Goal: Complete application form

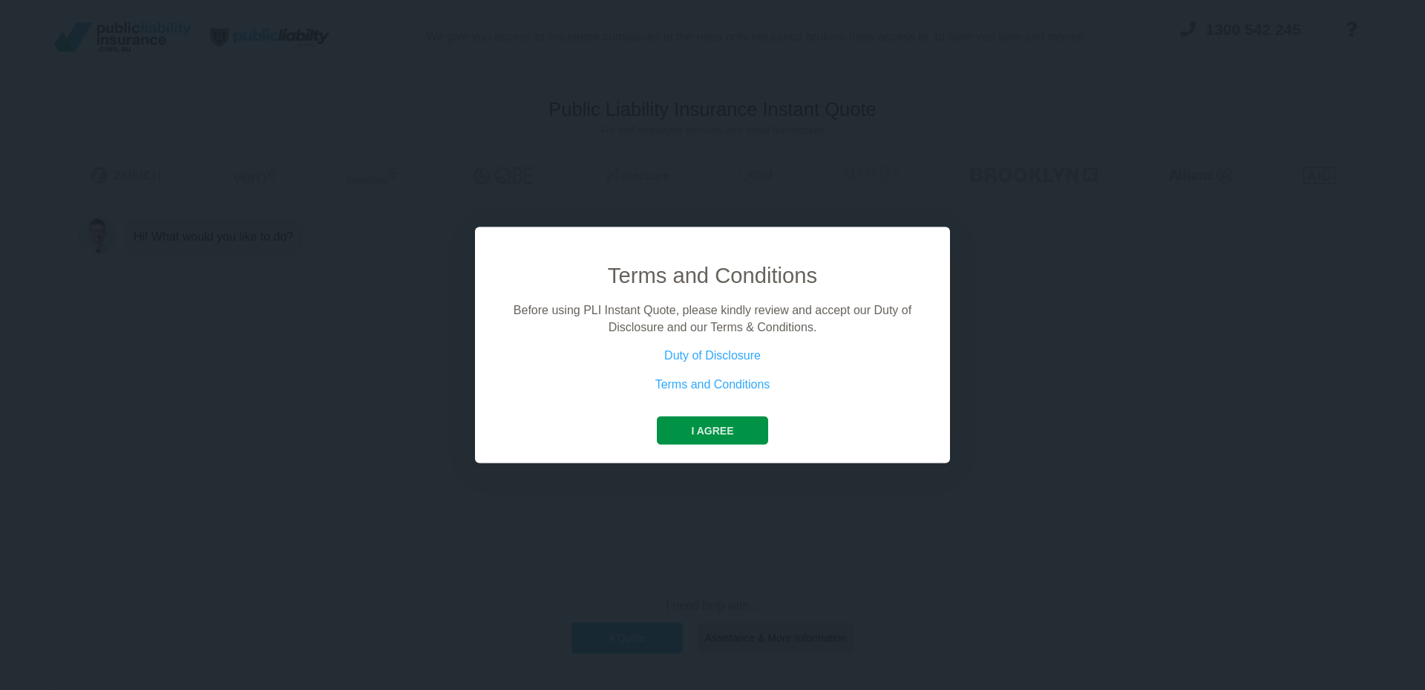
click at [707, 430] on button "I agree" at bounding box center [712, 430] width 111 height 28
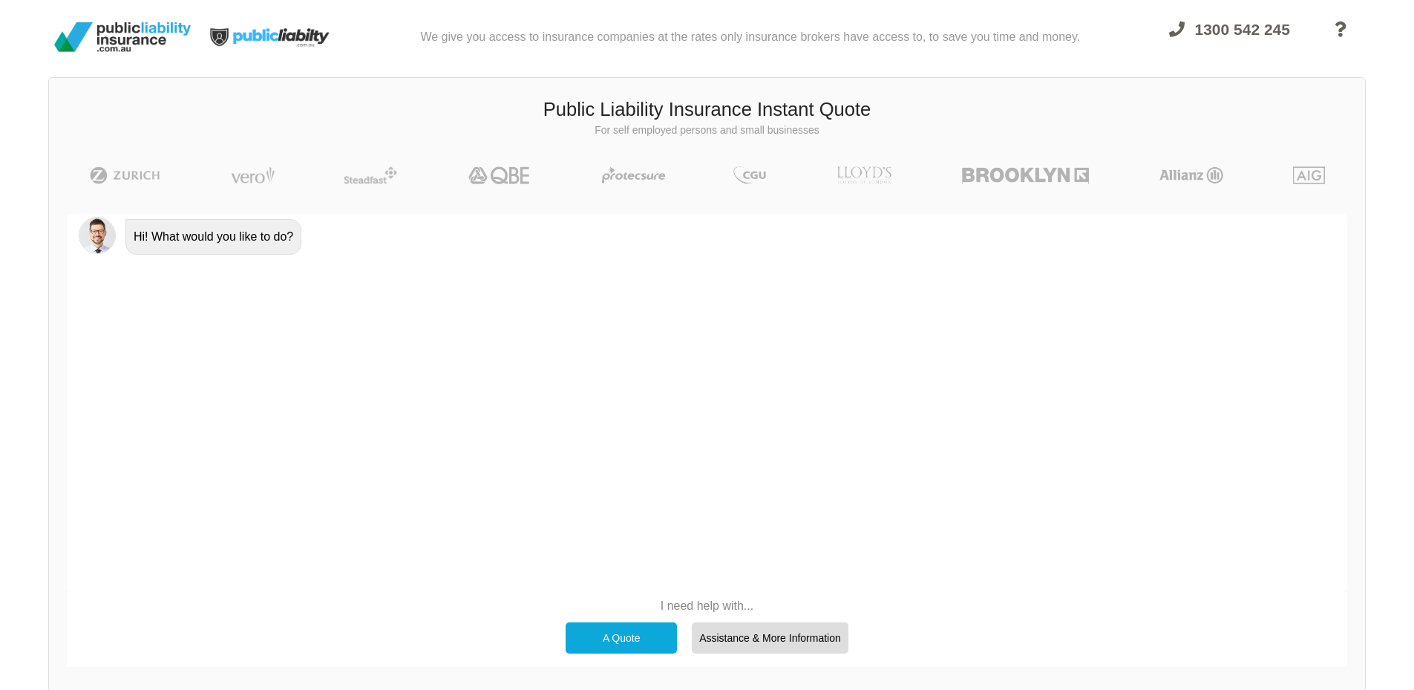
scroll to position [102, 0]
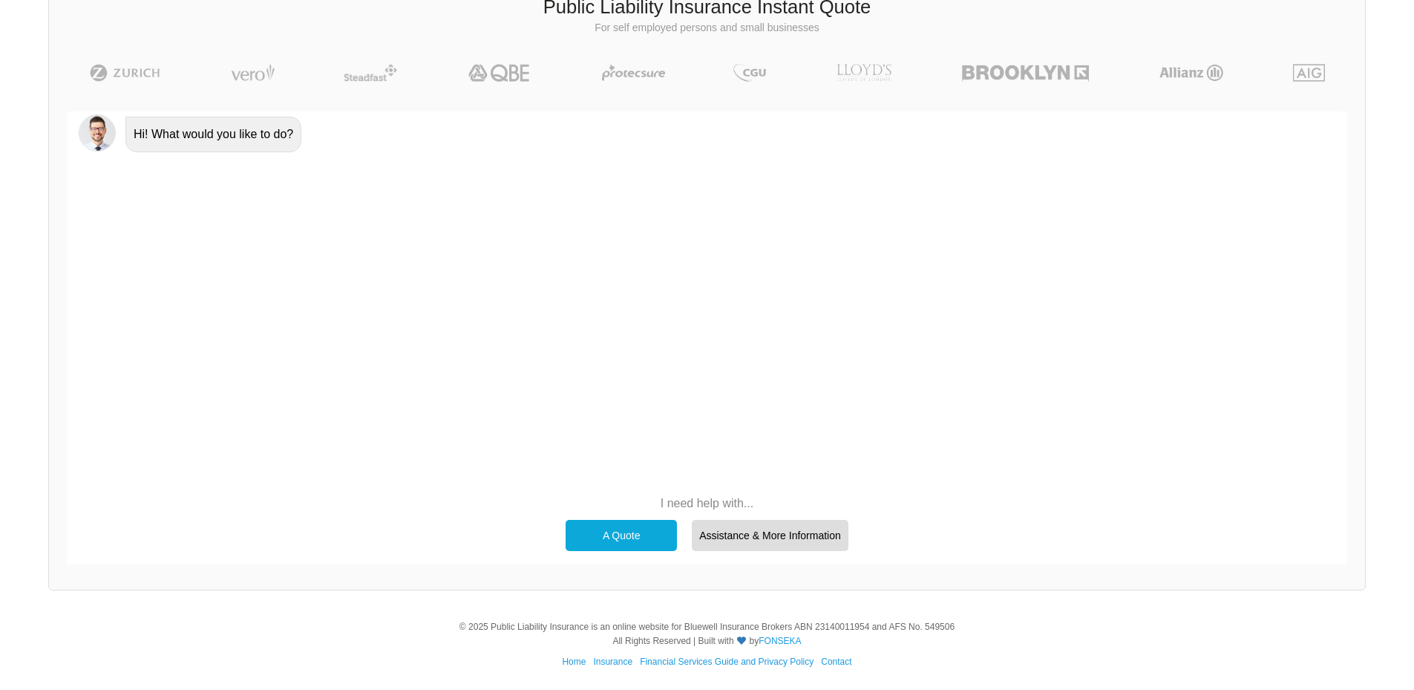
click at [616, 534] on div "A Quote" at bounding box center [621, 535] width 111 height 31
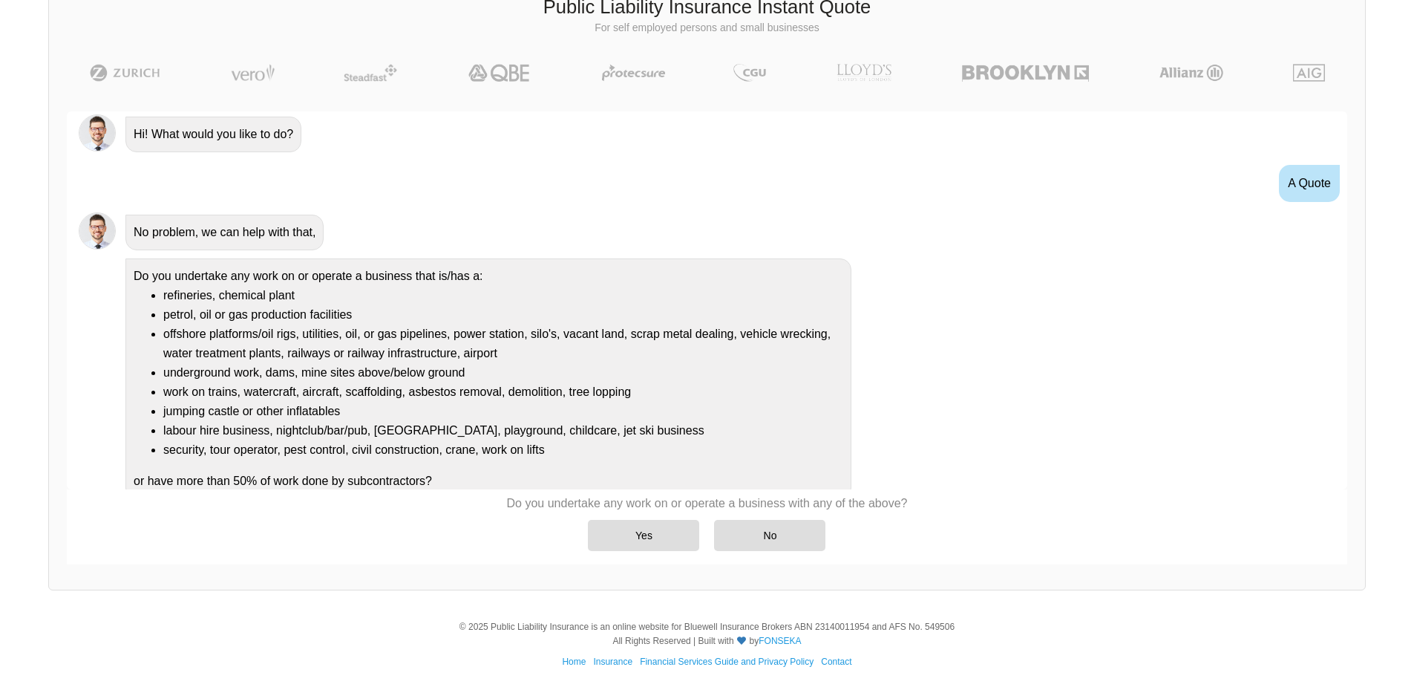
scroll to position [13, 0]
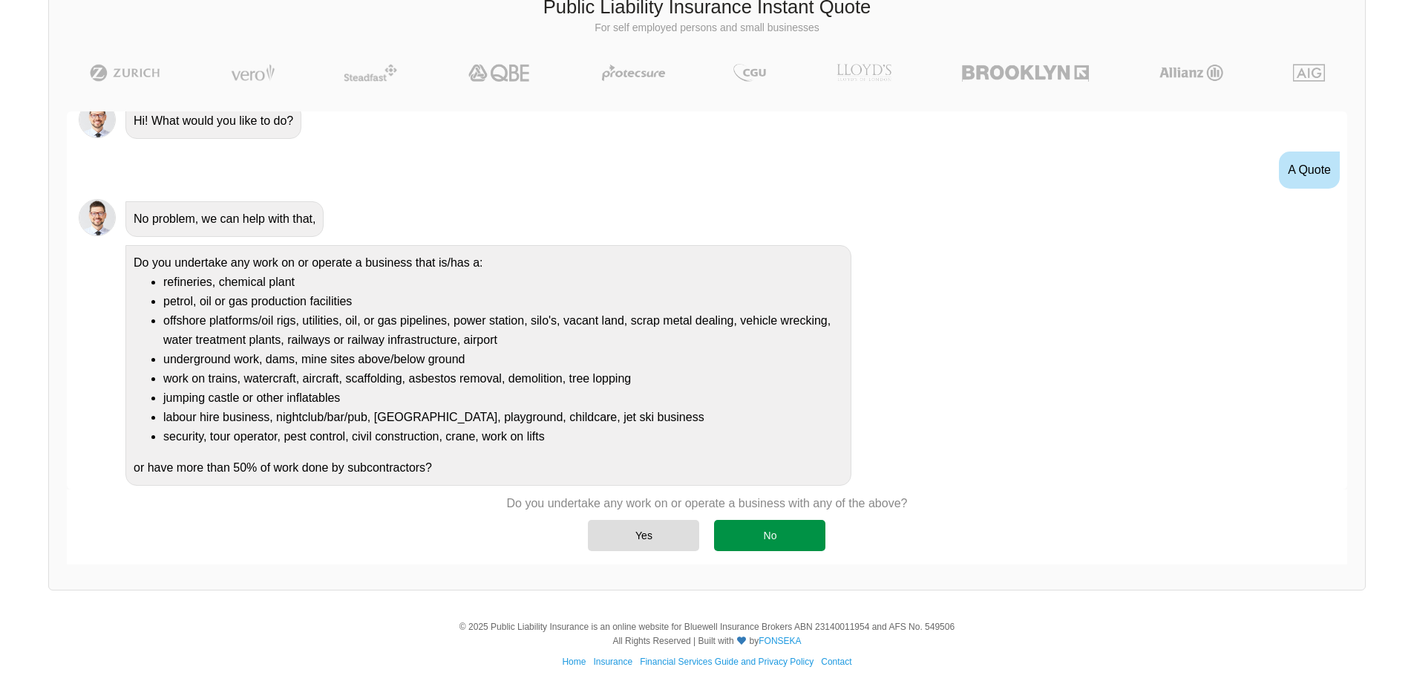
click at [748, 525] on div "No" at bounding box center [769, 535] width 111 height 31
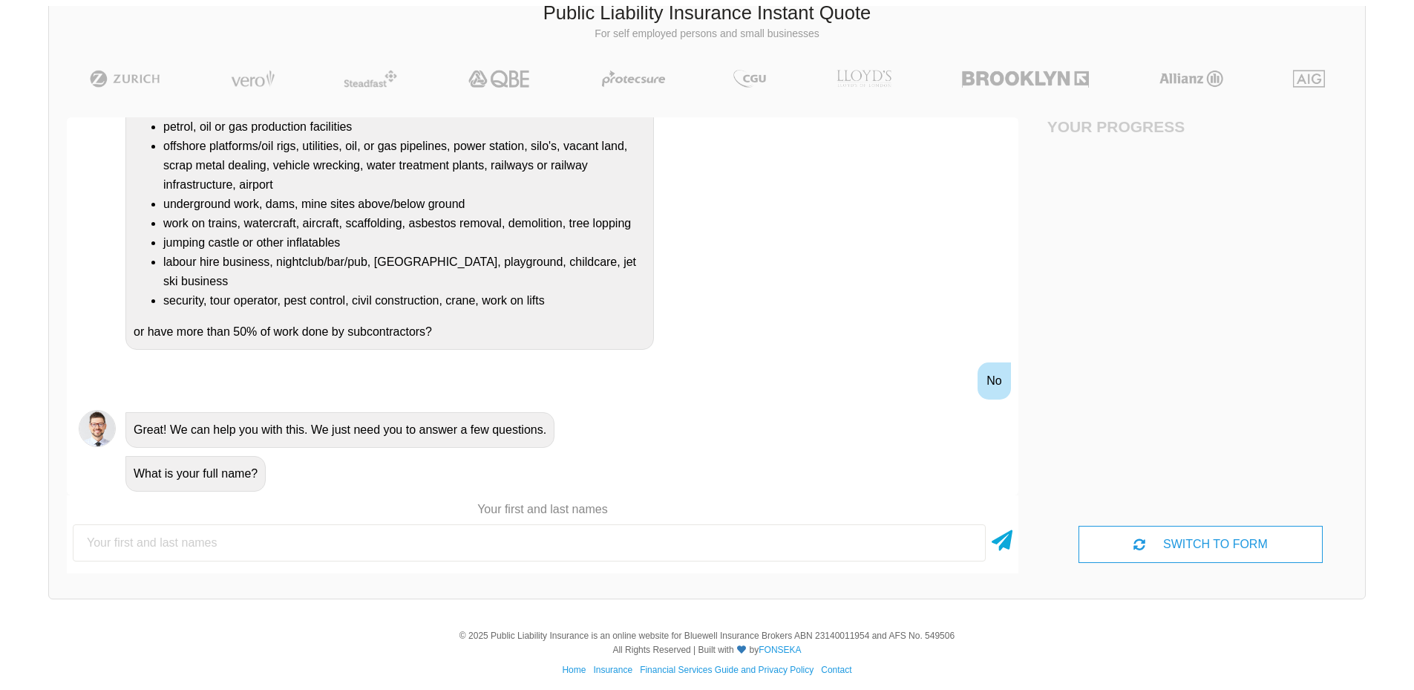
scroll to position [102, 0]
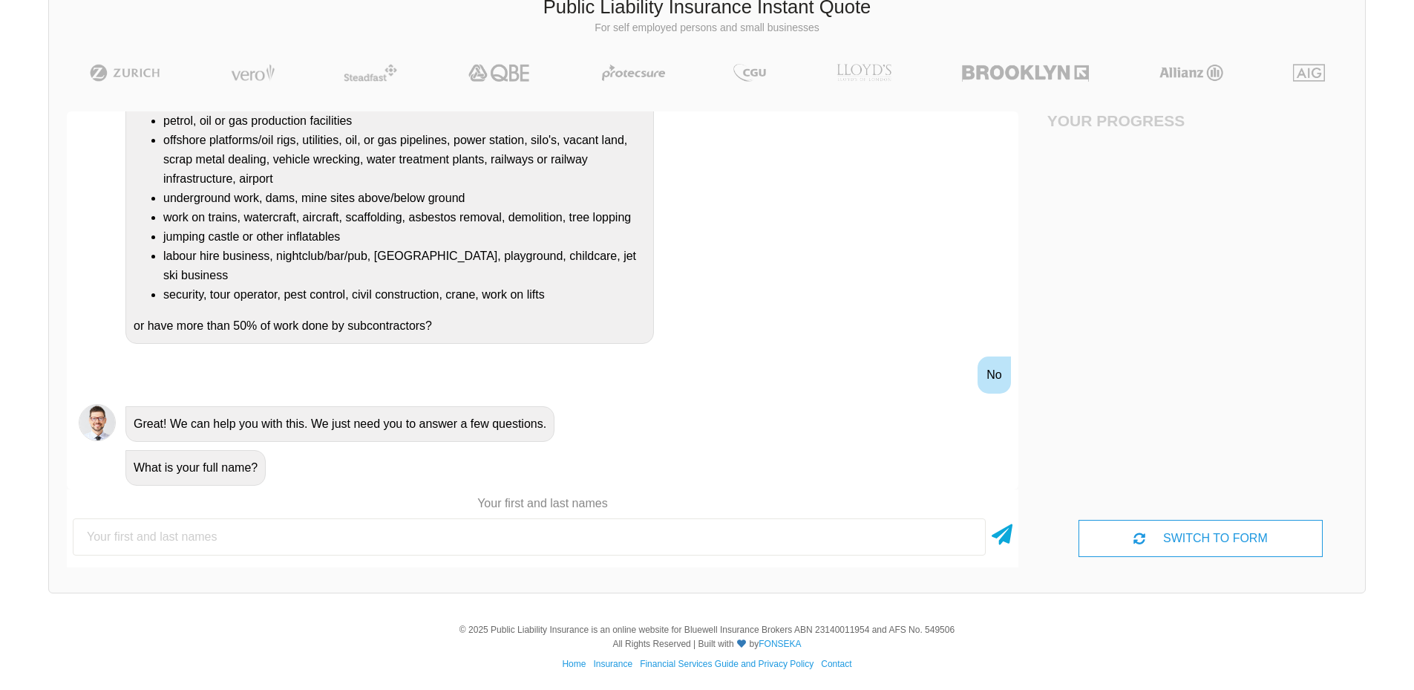
click at [217, 470] on div "What is your full name?" at bounding box center [195, 468] width 140 height 36
click at [545, 498] on p "Your first and last names" at bounding box center [543, 503] width 952 height 16
click at [584, 500] on p "Your first and last names" at bounding box center [543, 503] width 952 height 16
click at [229, 470] on div "What is your full name?" at bounding box center [195, 468] width 140 height 36
click at [148, 537] on input "text" at bounding box center [529, 536] width 913 height 37
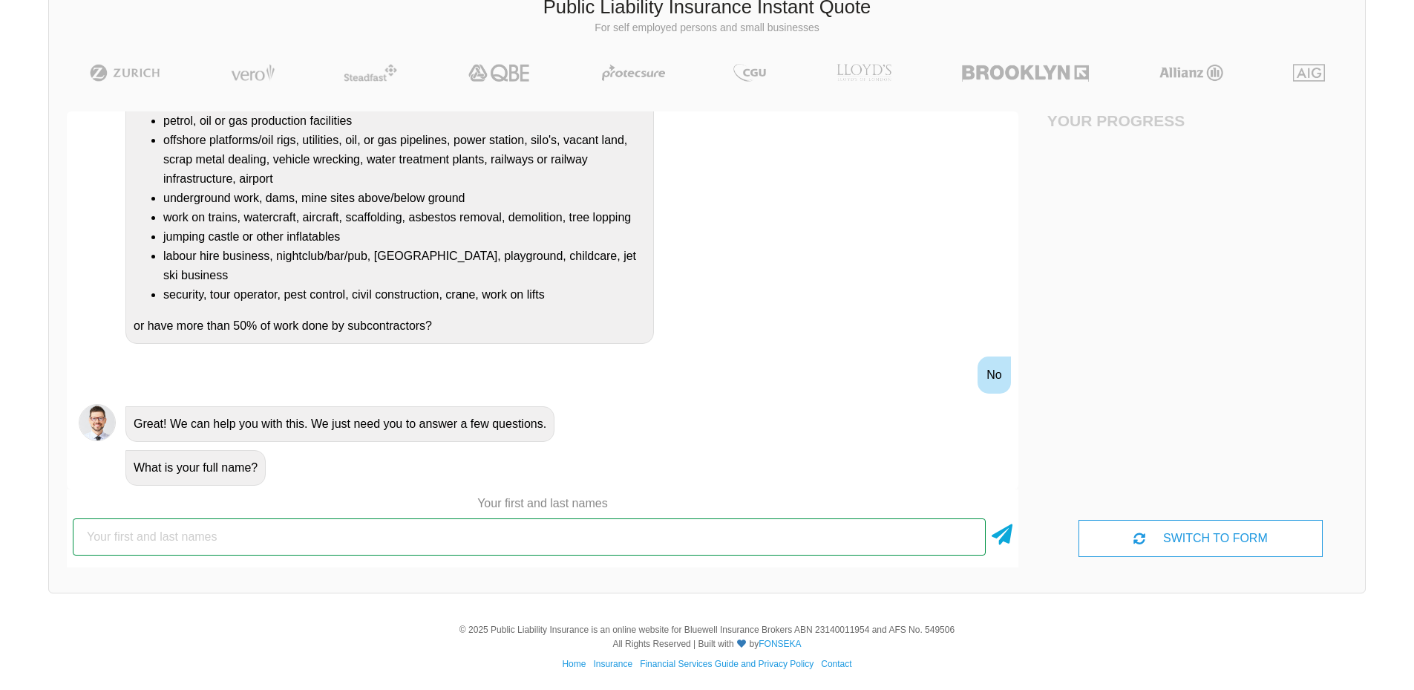
type input "m"
type input "Mallabula Dog Obedience"
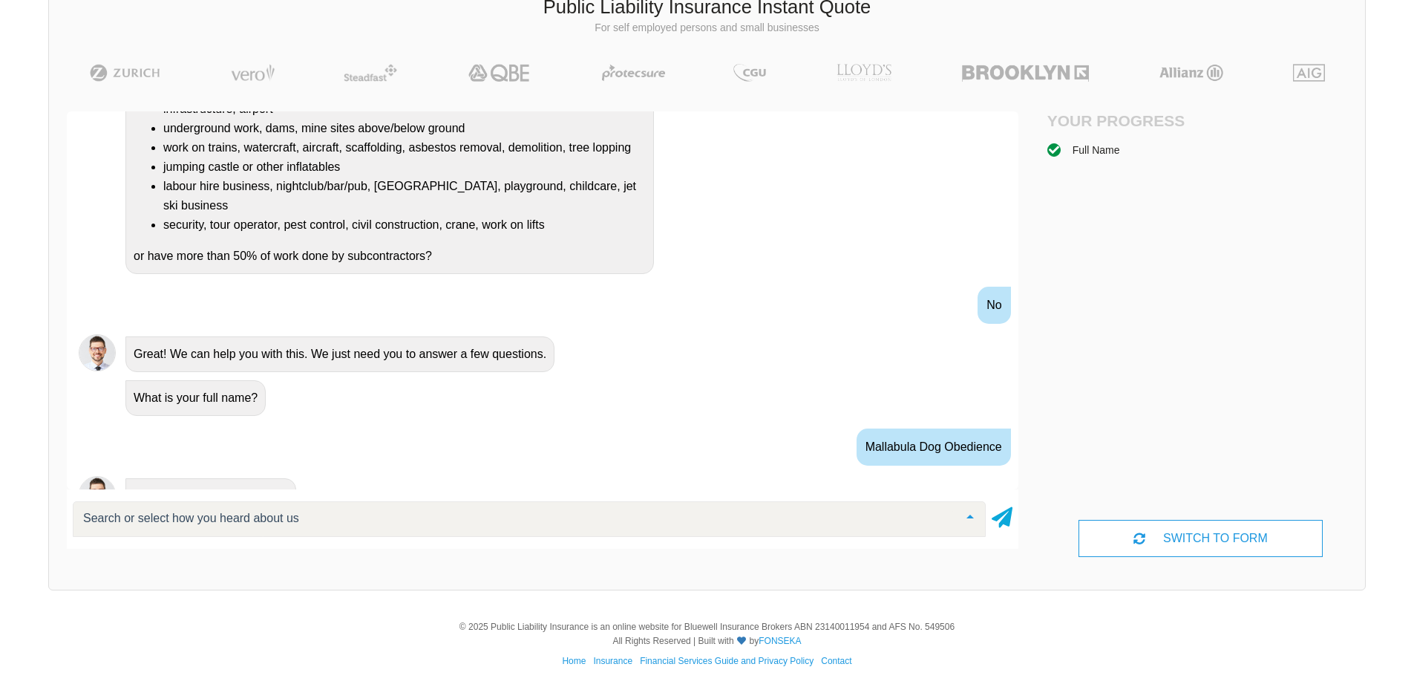
scroll to position [379, 0]
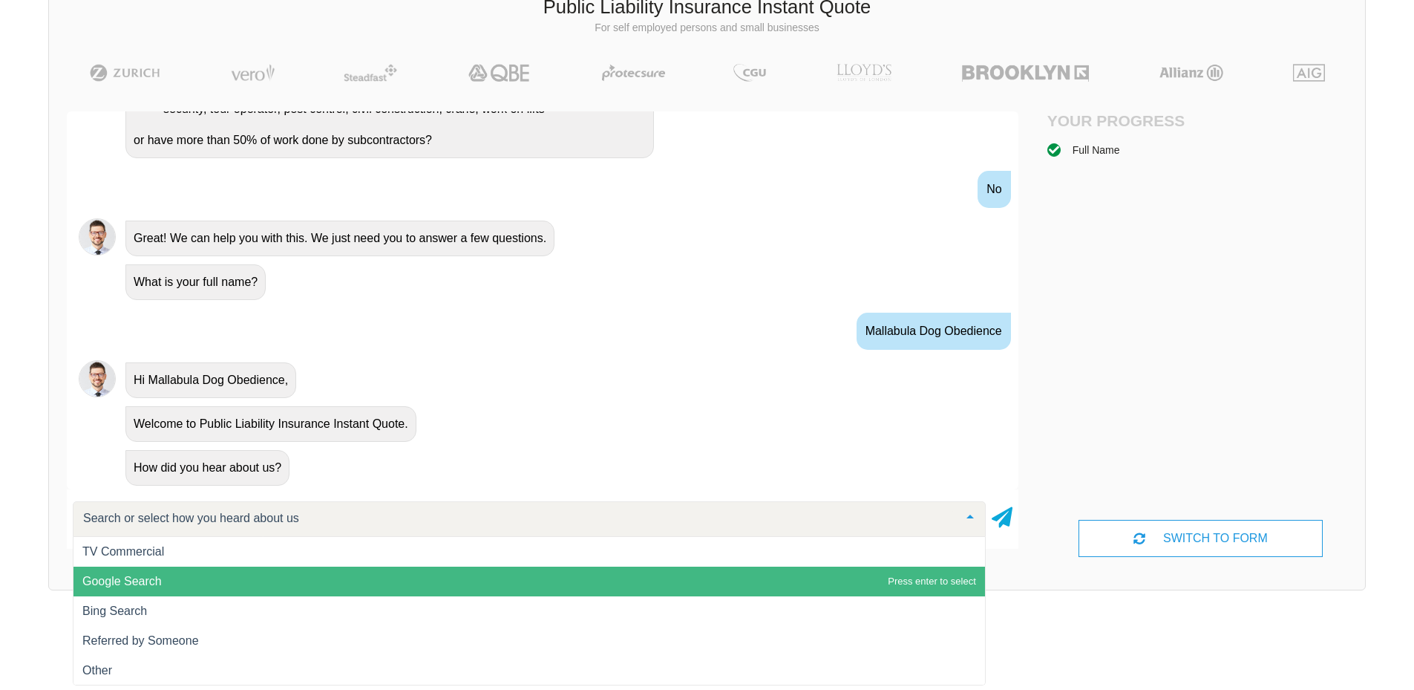
click at [166, 583] on span "Google Search" at bounding box center [528, 581] width 911 height 30
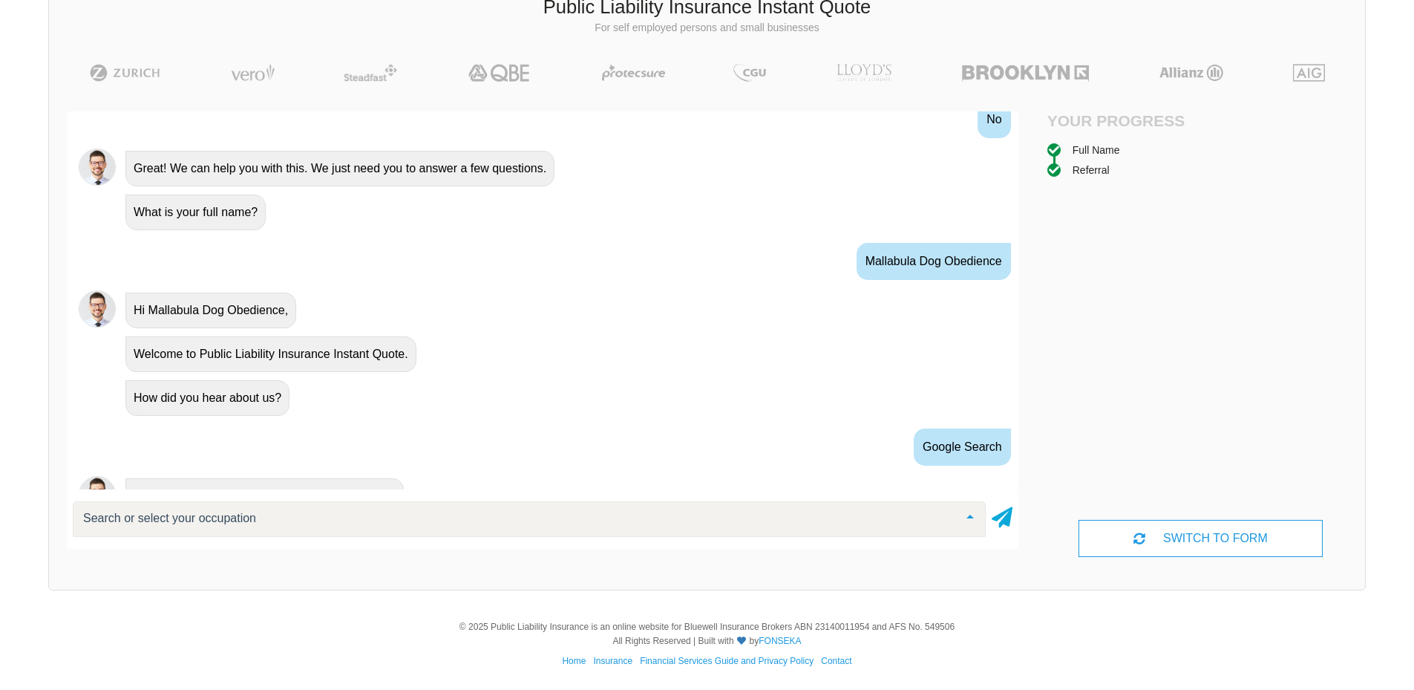
scroll to position [521, 0]
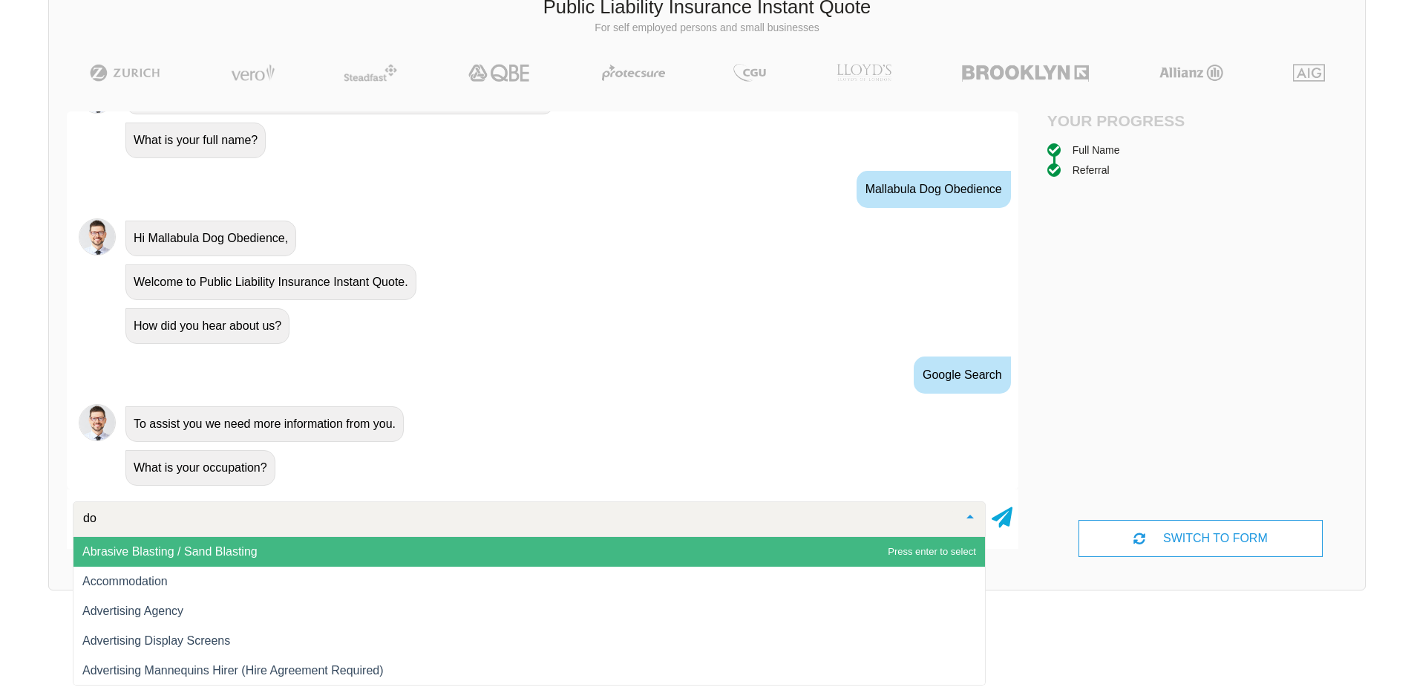
type input "dog"
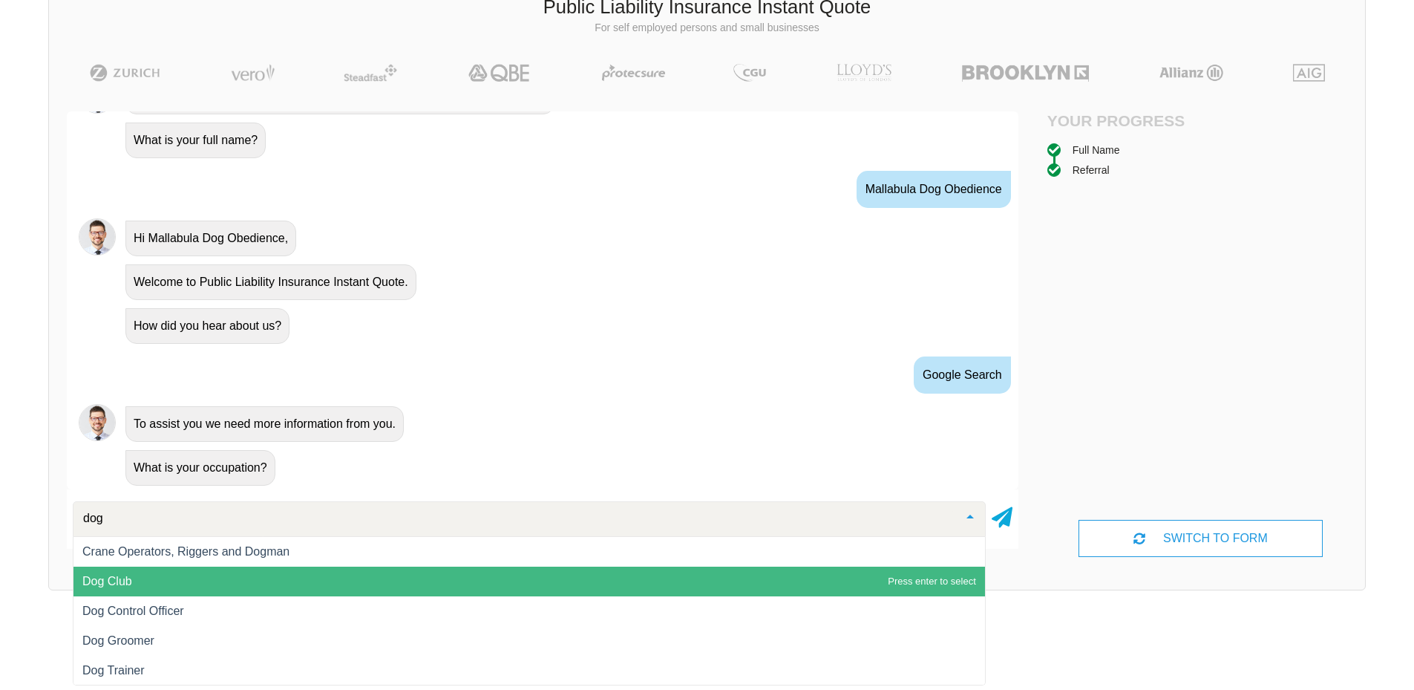
click at [115, 578] on span "Dog Club" at bounding box center [107, 580] width 50 height 13
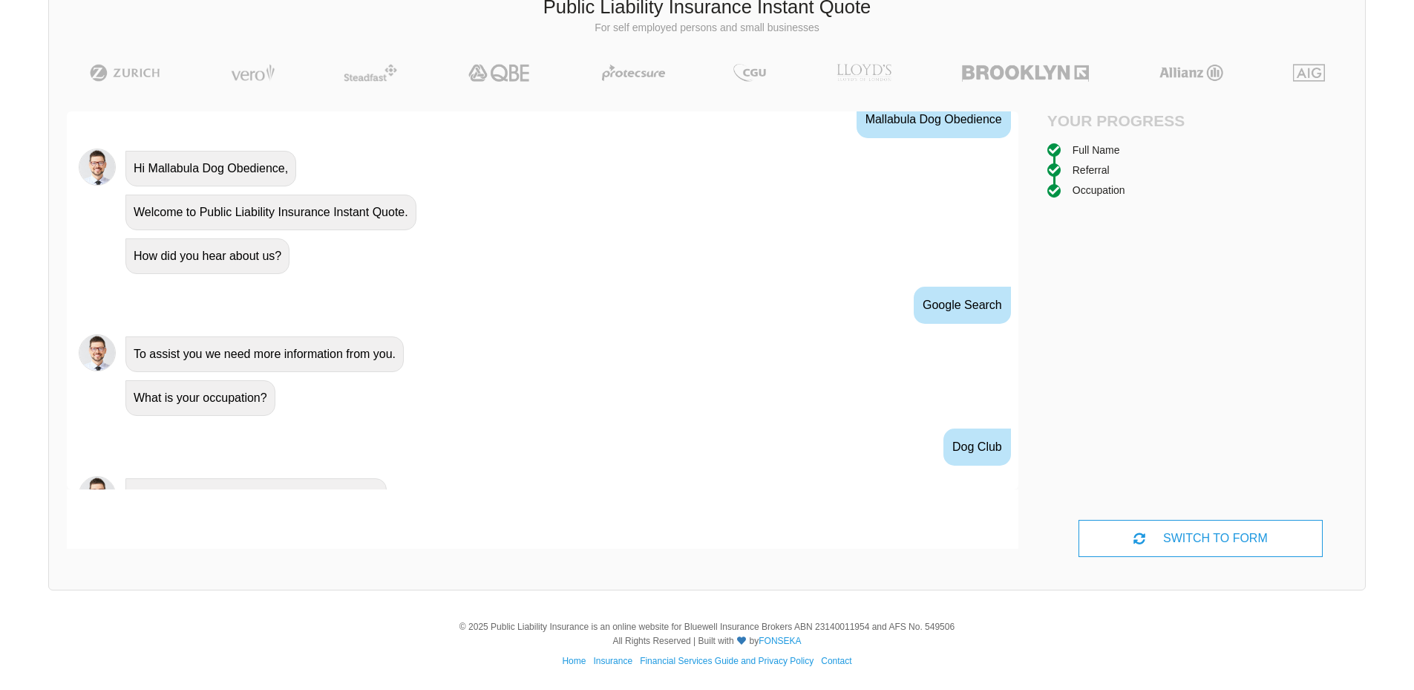
scroll to position [619, 0]
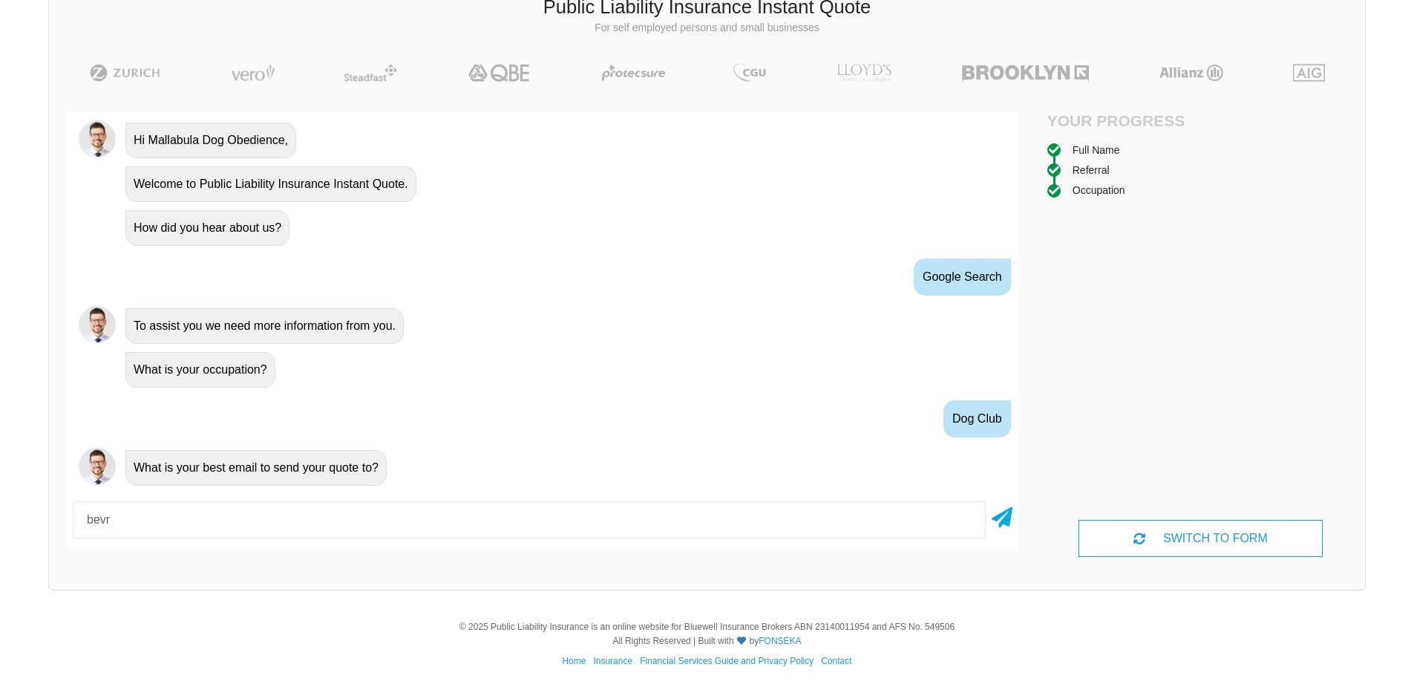
type input "[EMAIL_ADDRESS][DOMAIN_NAME]"
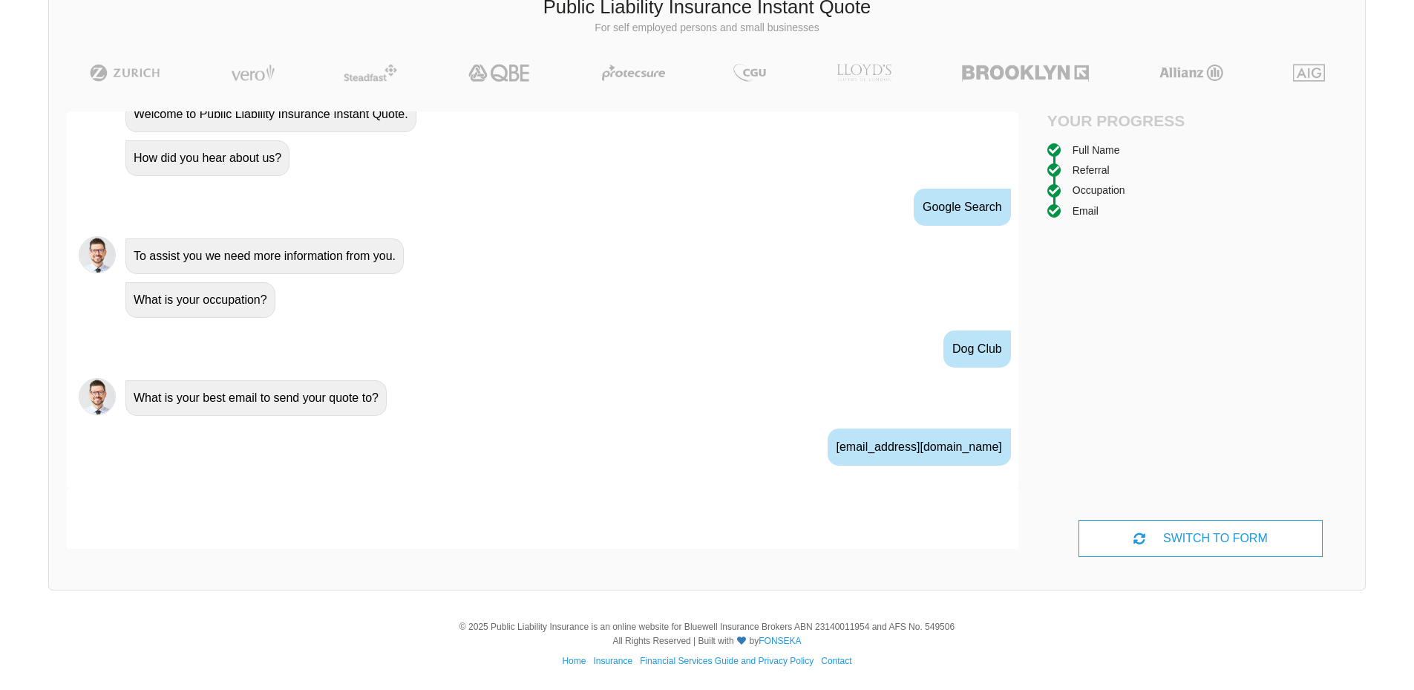
scroll to position [717, 0]
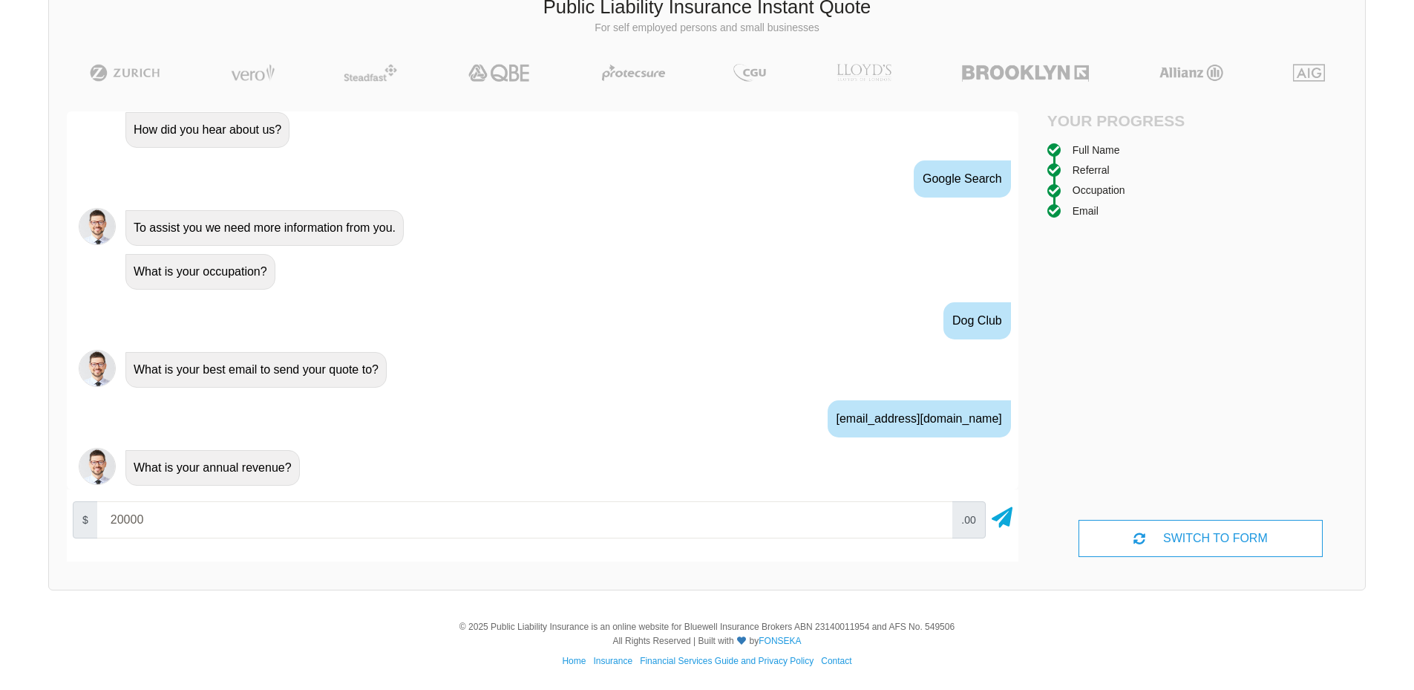
type input "20000"
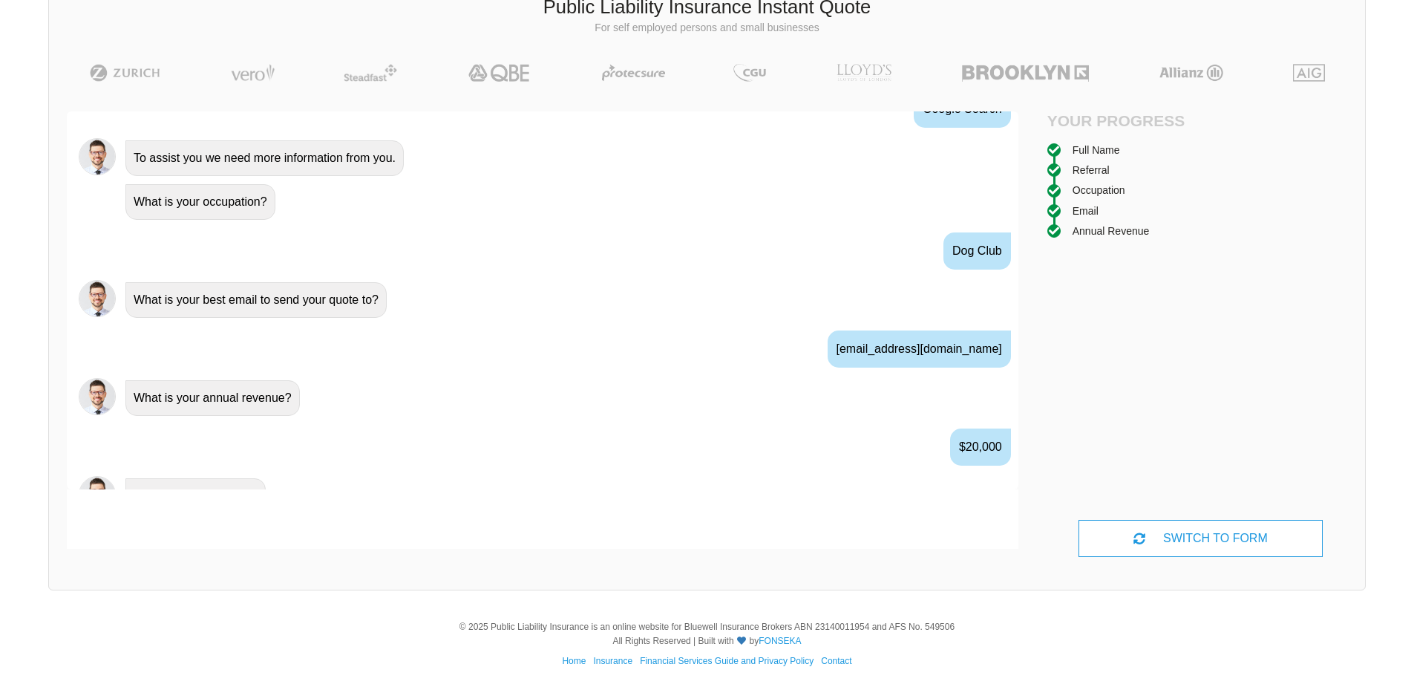
scroll to position [815, 0]
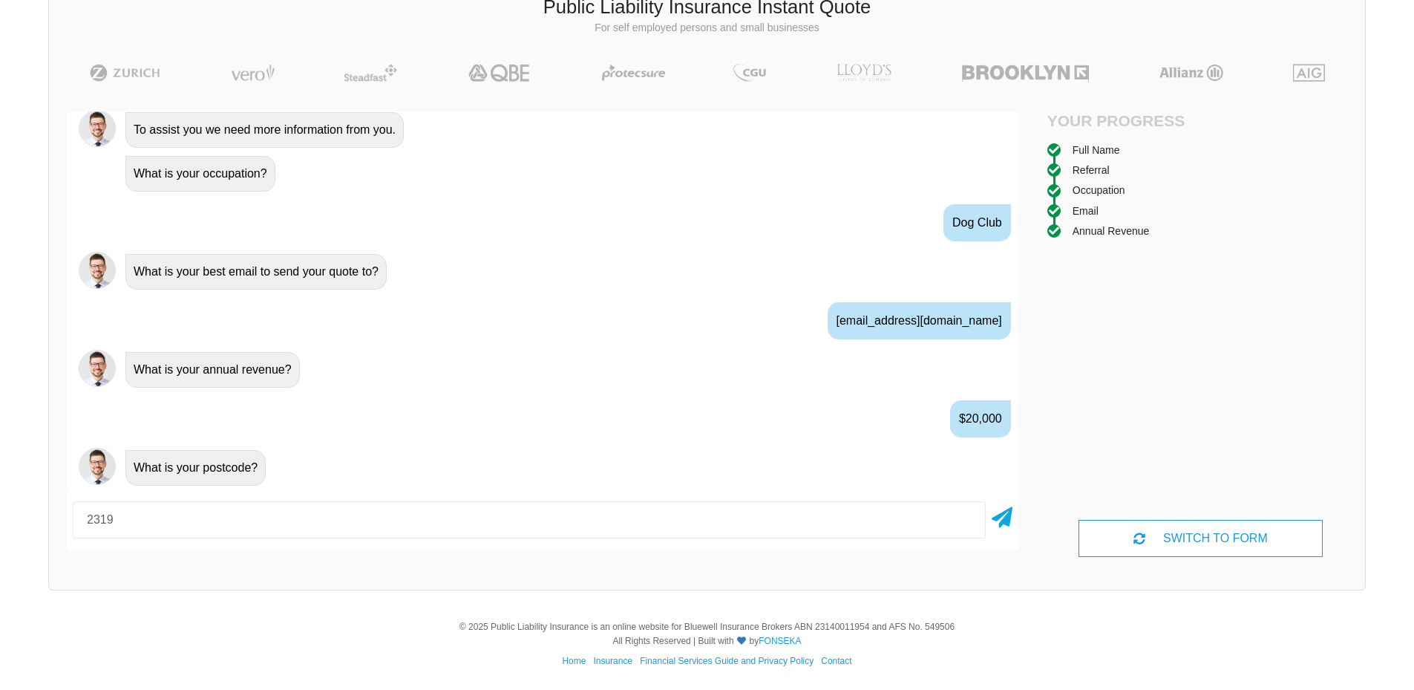
type input "2319"
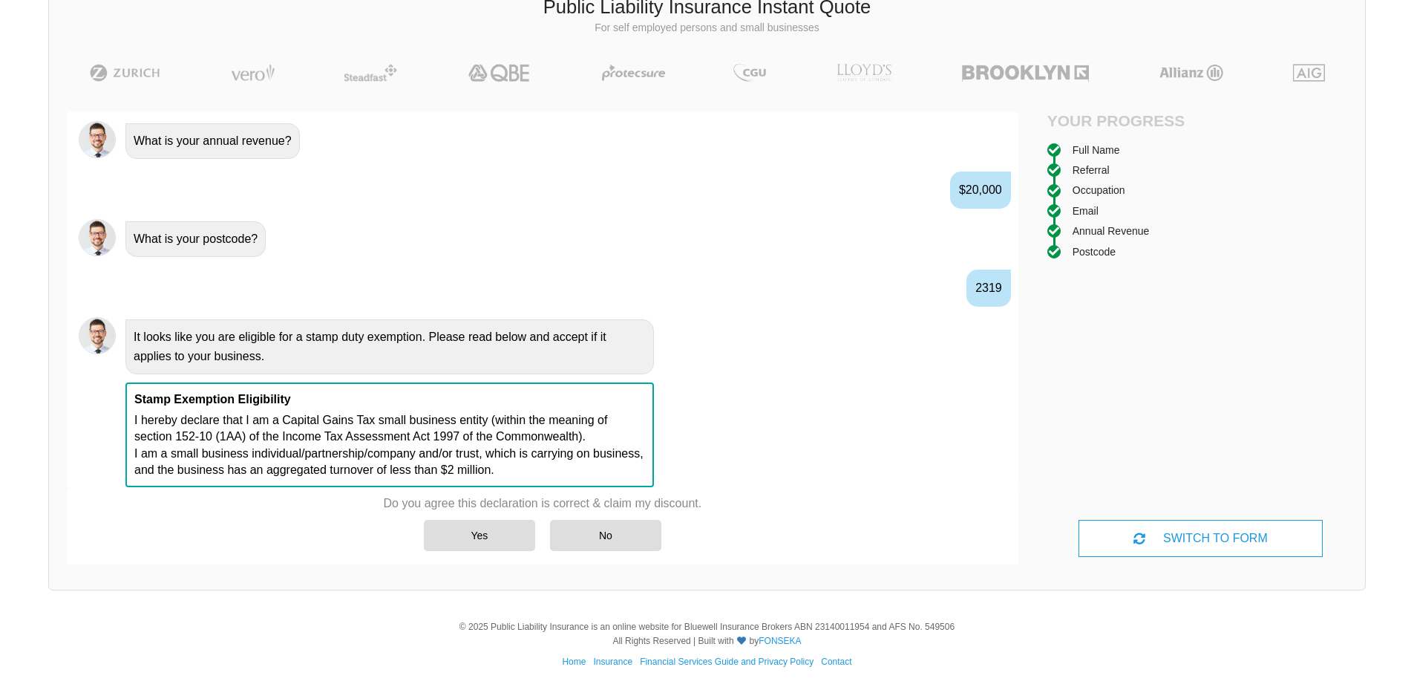
scroll to position [1045, 0]
click at [481, 535] on div "Yes" at bounding box center [479, 535] width 111 height 31
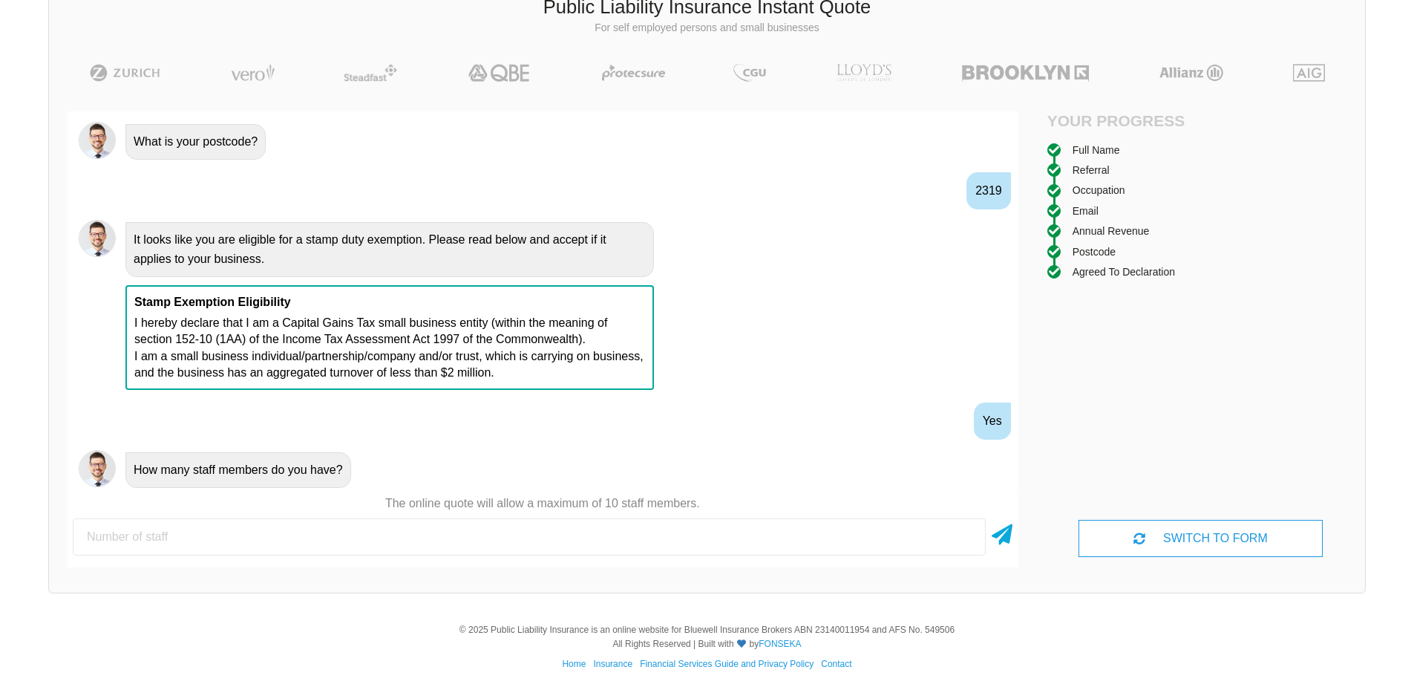
scroll to position [1143, 0]
type input "40"
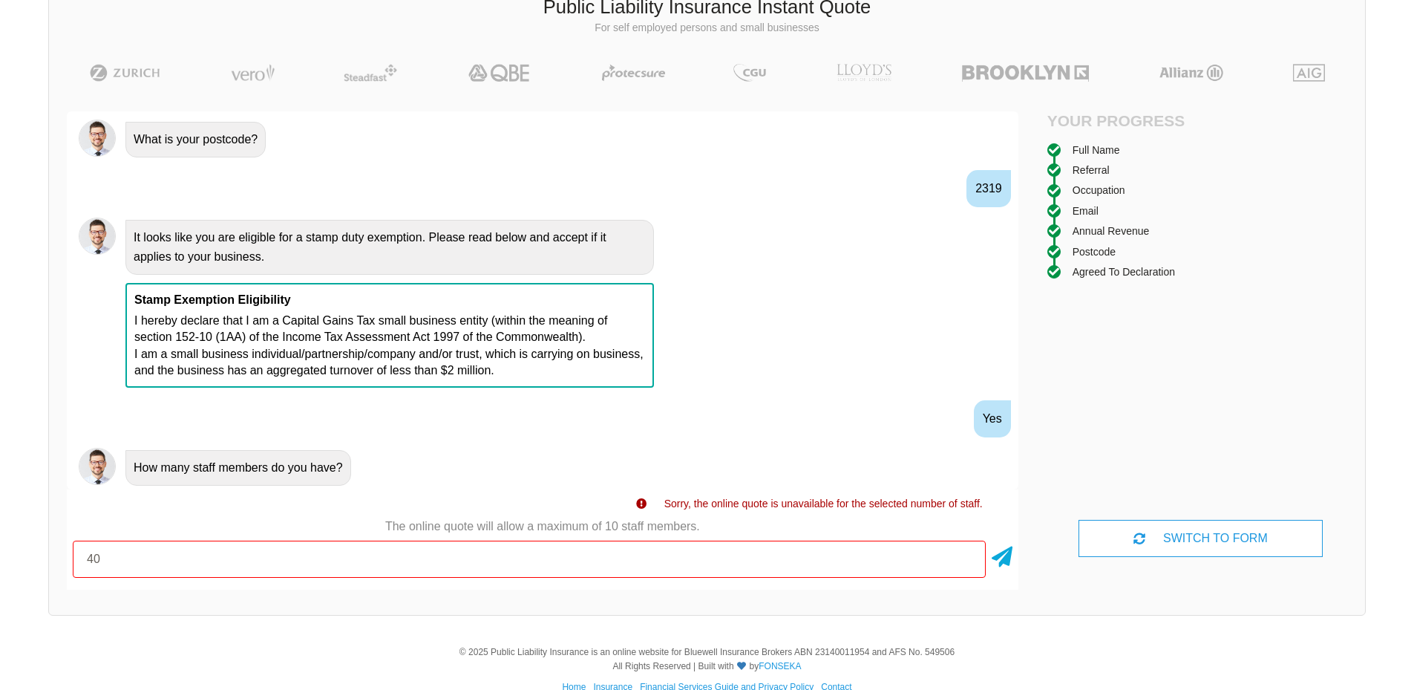
drag, startPoint x: 110, startPoint y: 554, endPoint x: 48, endPoint y: 580, distance: 67.5
click at [59, 564] on div "Awesome! 100% Just a final check that all your details are correct. Your Summar…" at bounding box center [542, 351] width 987 height 514
